Goal: Task Accomplishment & Management: Complete application form

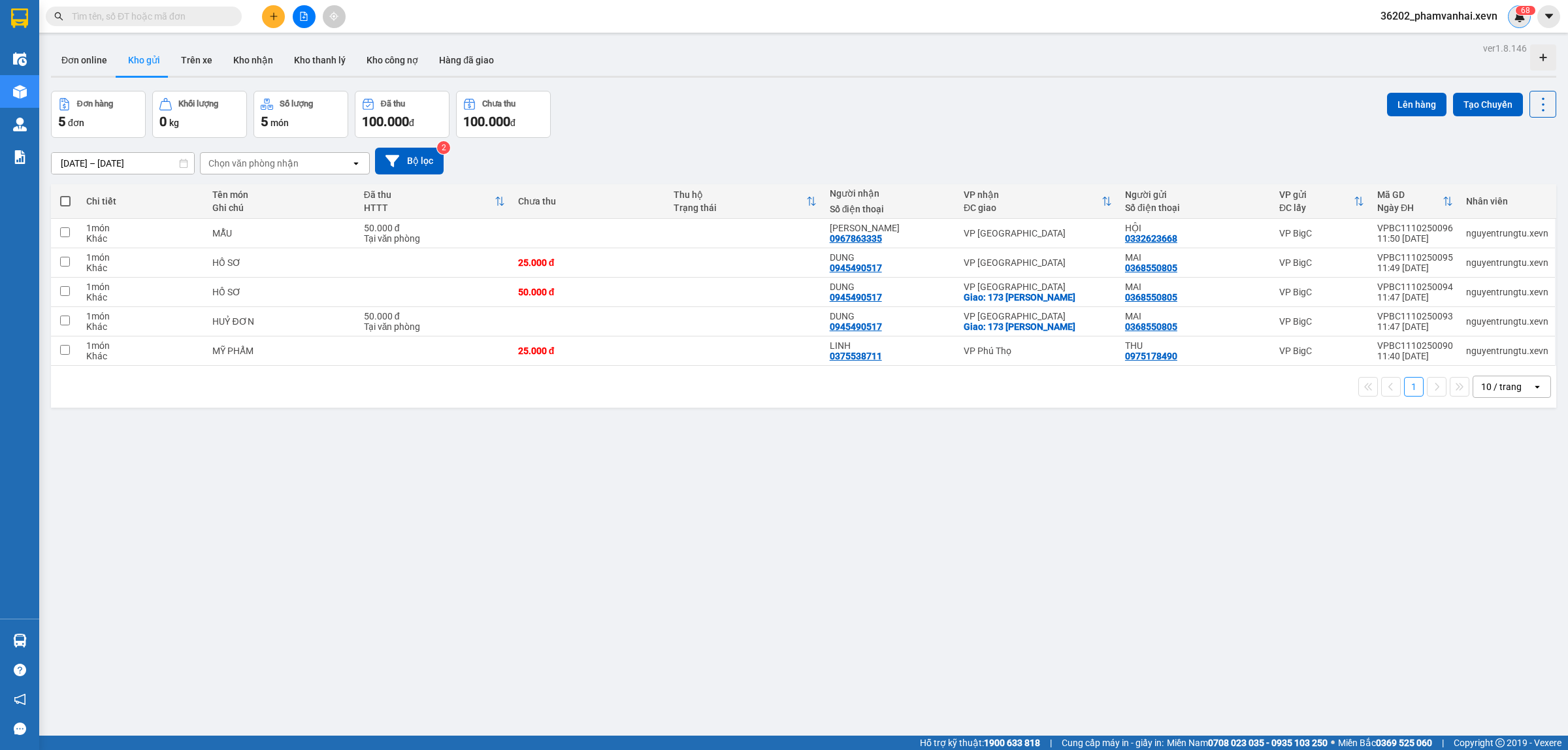
click at [1520, 17] on img at bounding box center [1519, 16] width 12 height 12
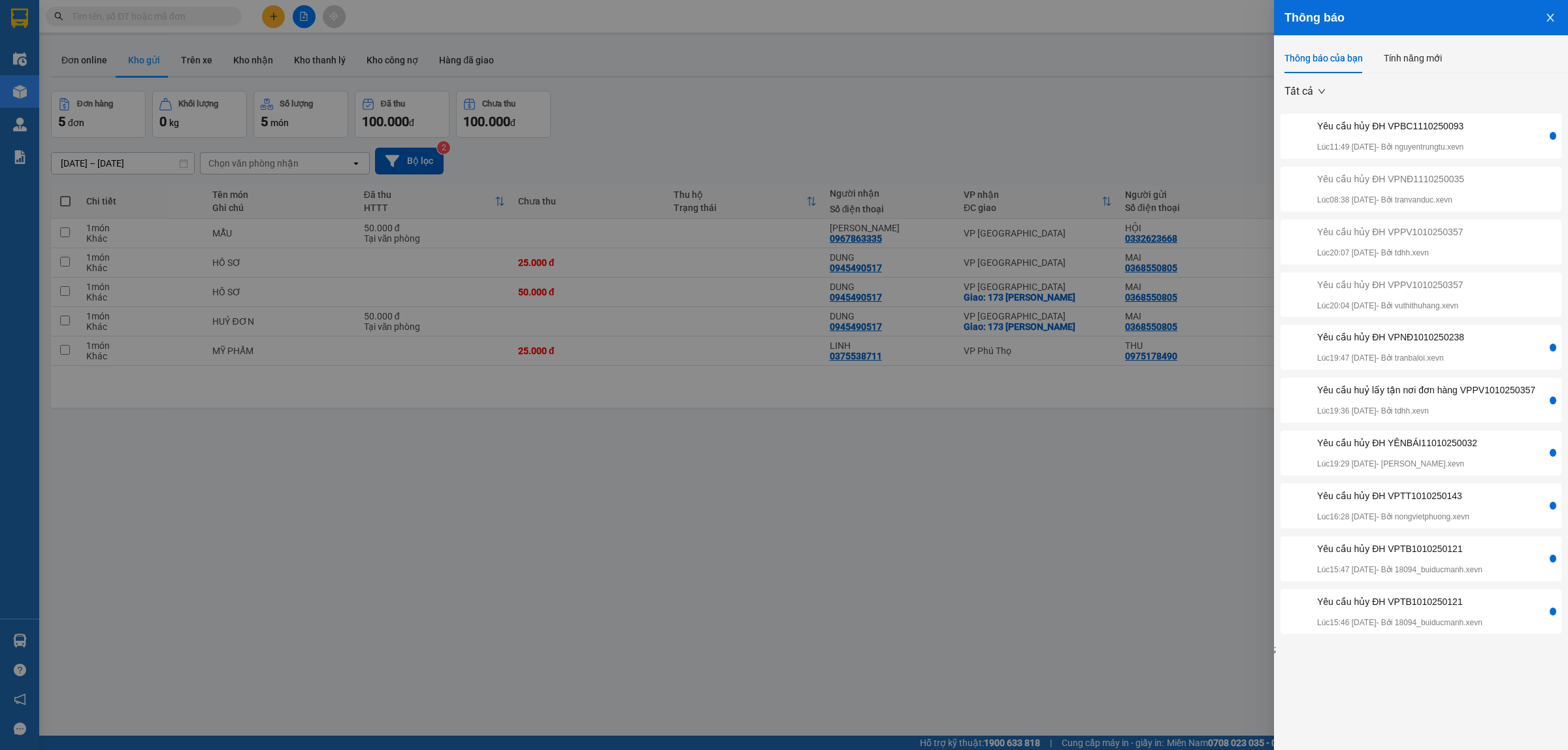
click at [1437, 126] on div "Yêu cầu hủy ĐH VPBC1110250093" at bounding box center [1390, 125] width 146 height 14
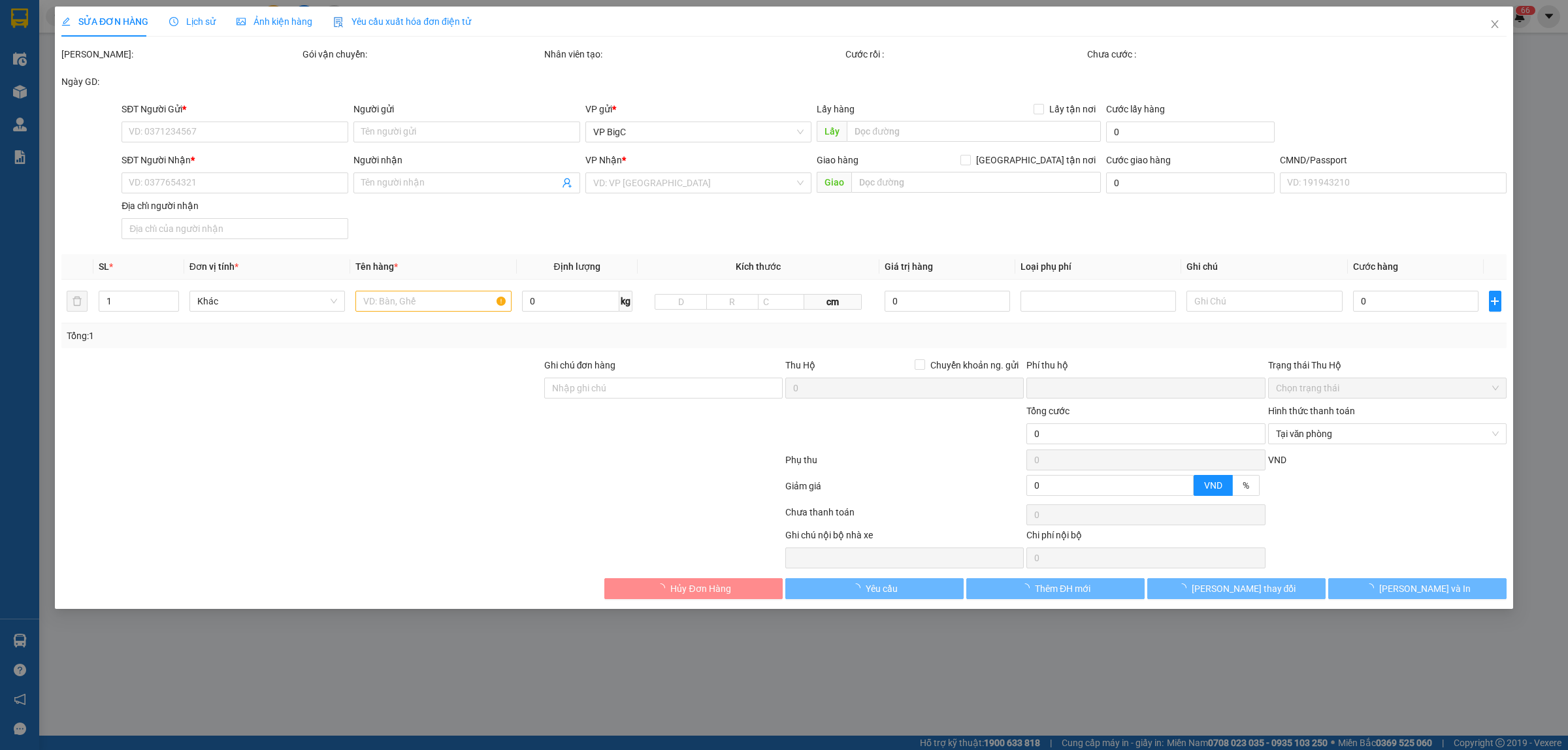
type input "0368550805"
type input "MAI"
type input "0945490517"
type input "DUNG"
checkbox input "true"
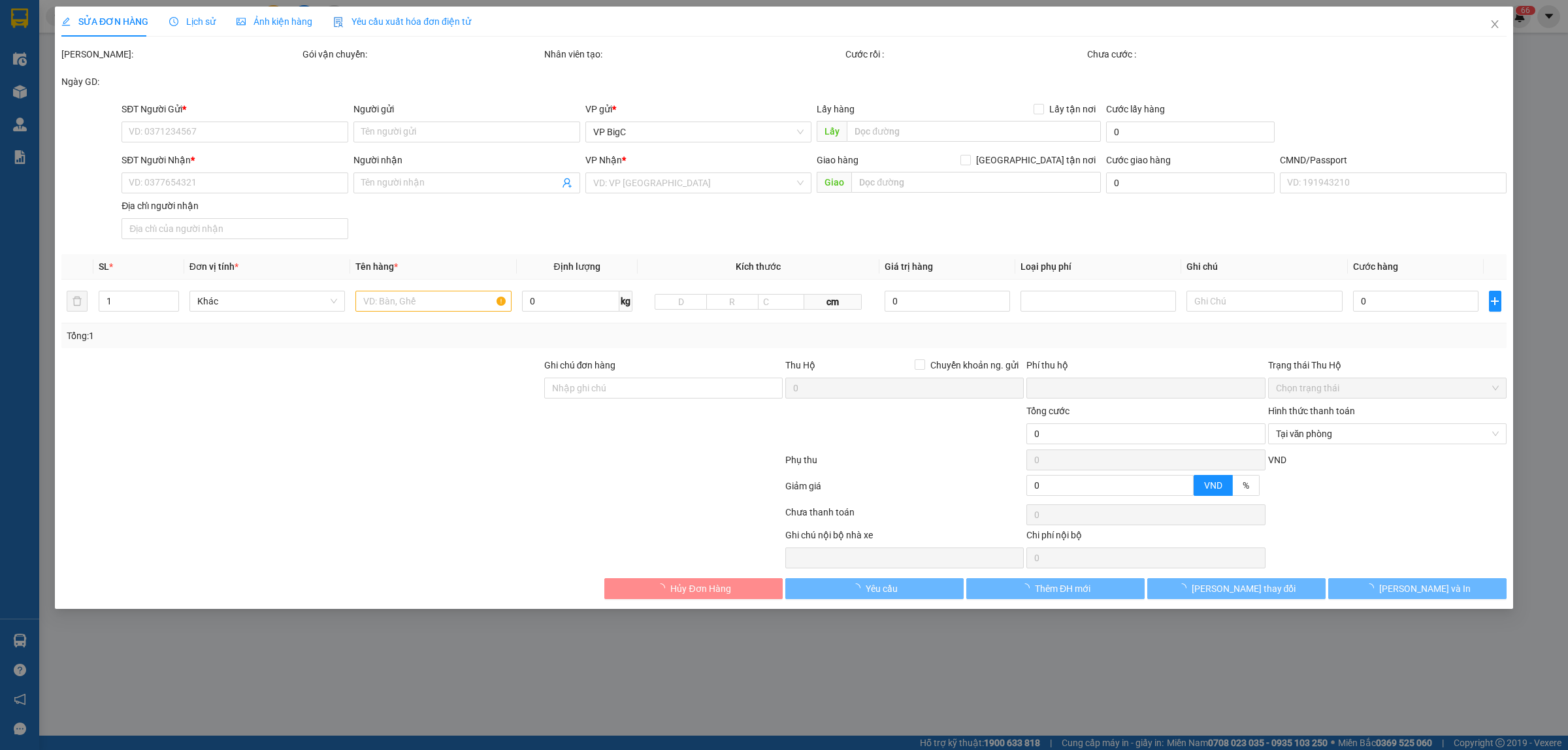
type input "173 [PERSON_NAME]"
type input "0"
type input "50.000"
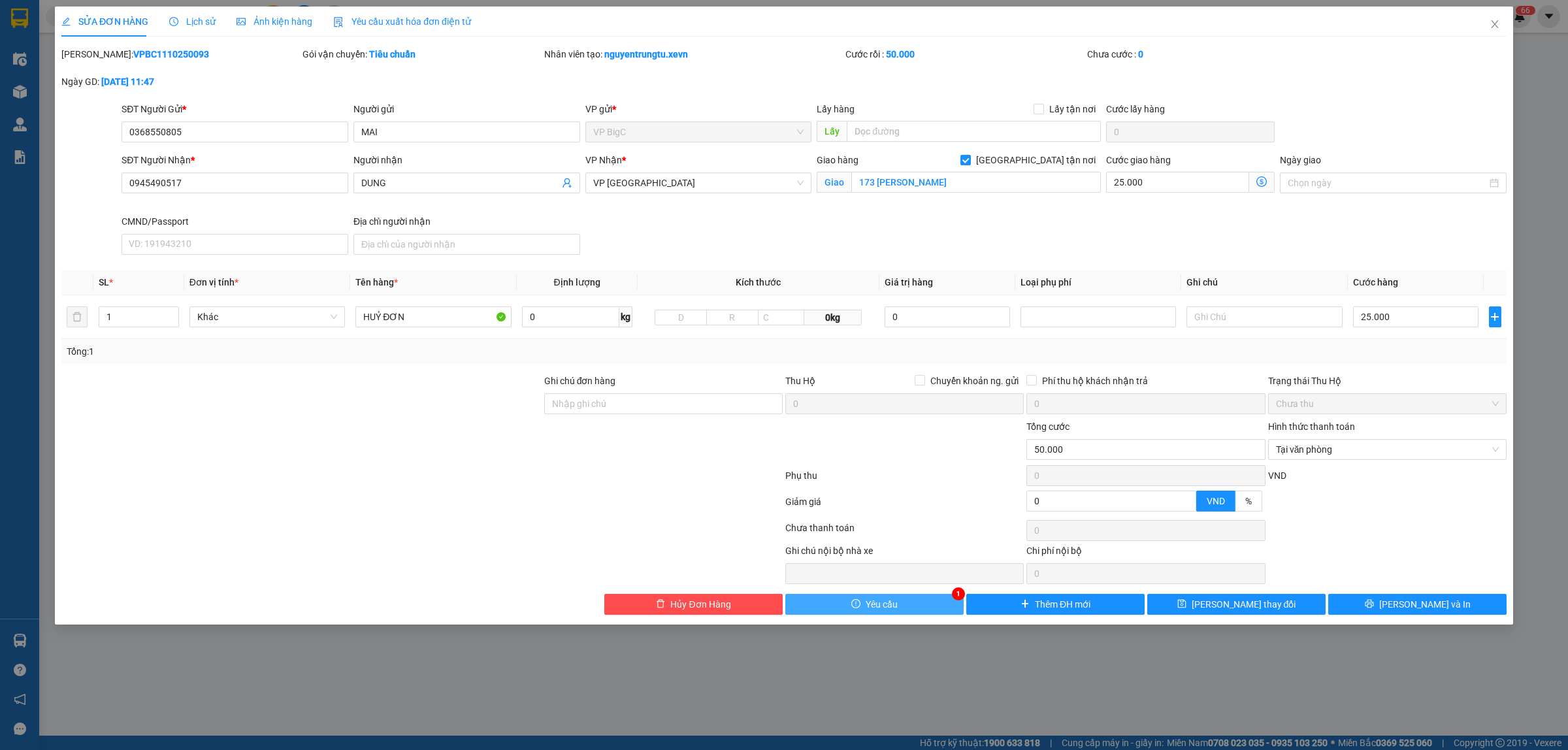
click at [891, 598] on button "Yêu cầu" at bounding box center [874, 604] width 178 height 21
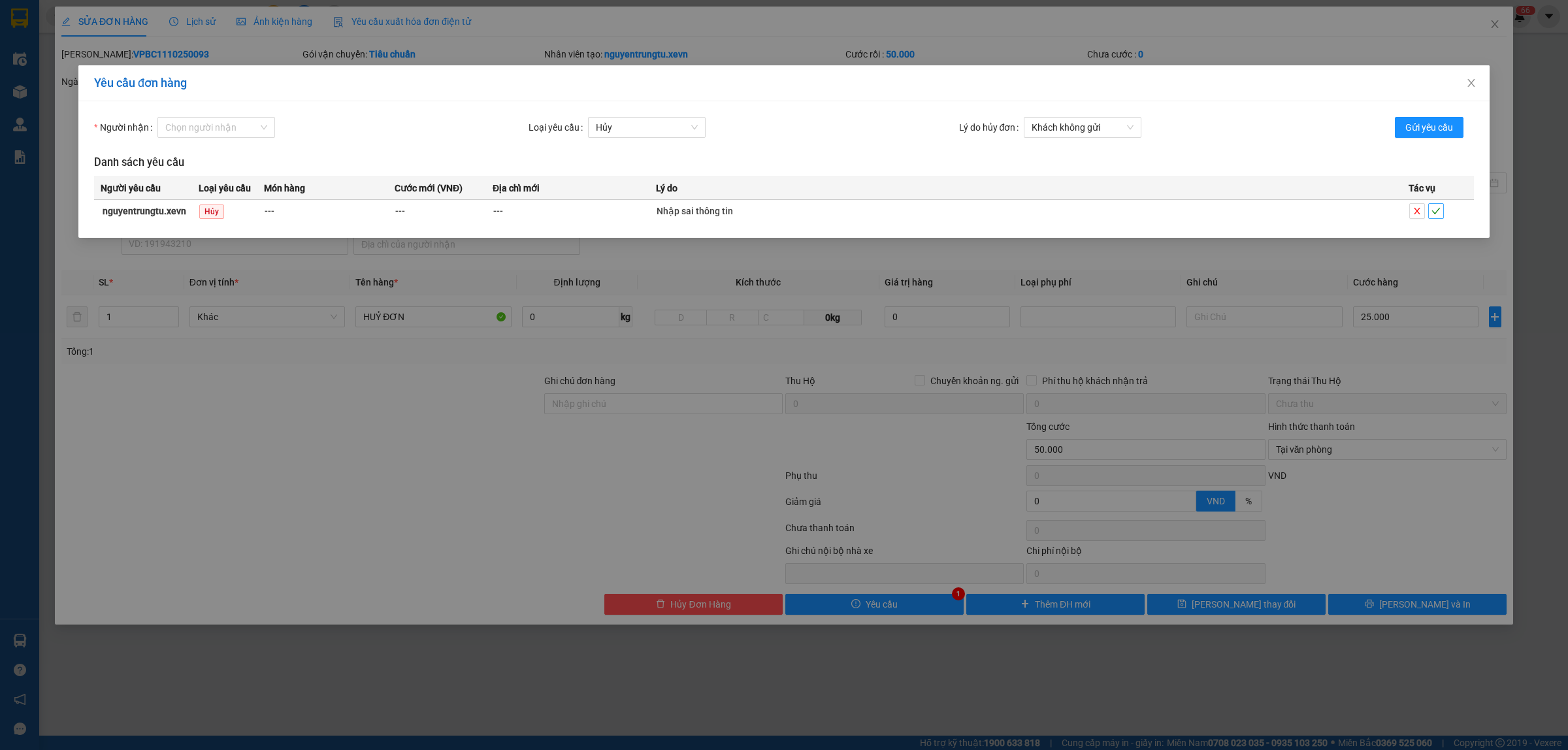
click at [1440, 213] on span "check" at bounding box center [1436, 211] width 14 height 9
